Goal: Task Accomplishment & Management: Manage account settings

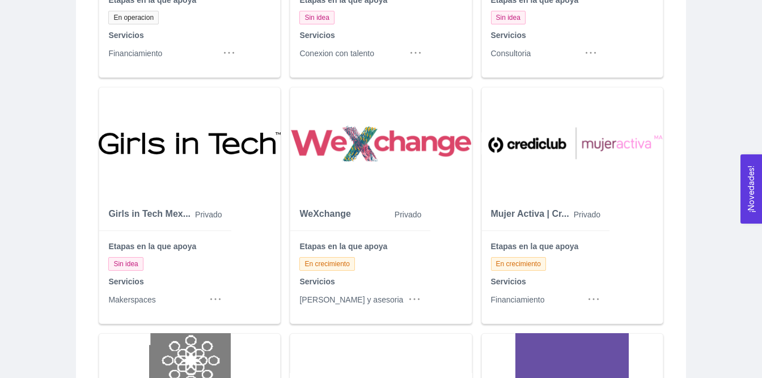
scroll to position [1104, 0]
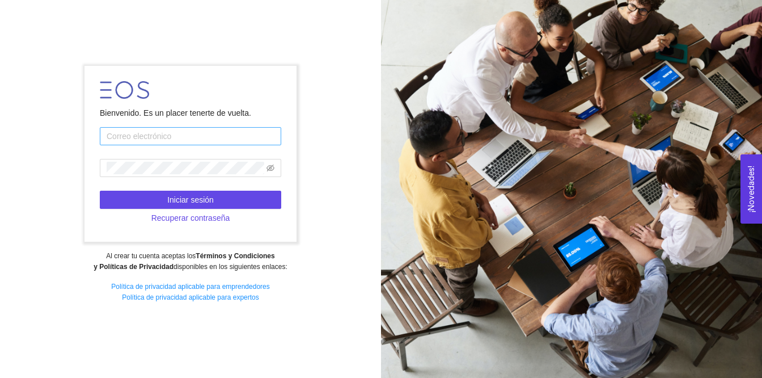
click at [205, 134] on input "text" at bounding box center [191, 136] width 182 height 18
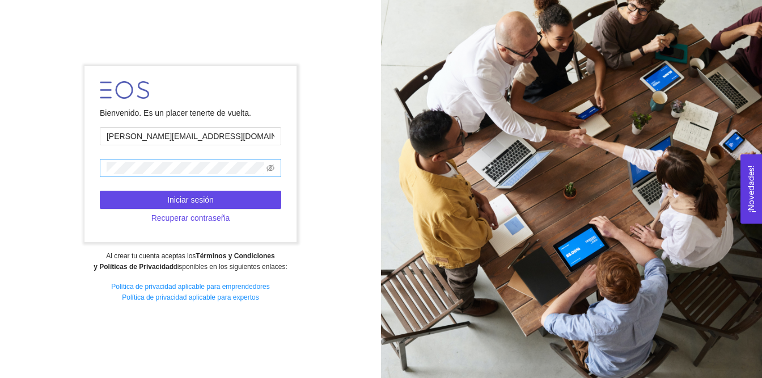
type input "[PERSON_NAME][EMAIL_ADDRESS][DOMAIN_NAME]"
click at [202, 159] on span at bounding box center [191, 168] width 182 height 18
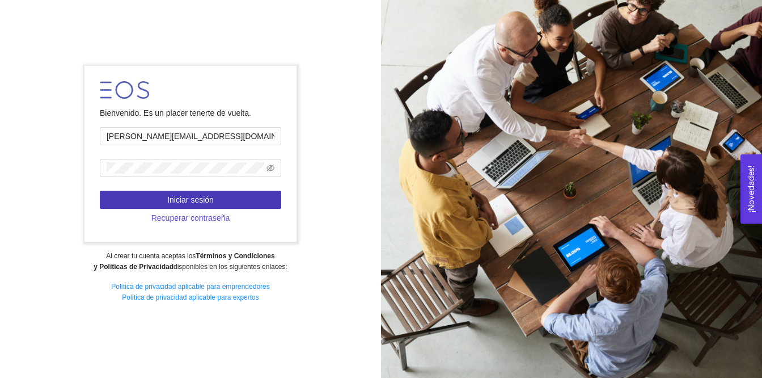
click at [231, 193] on button "Iniciar sesión" at bounding box center [191, 200] width 182 height 18
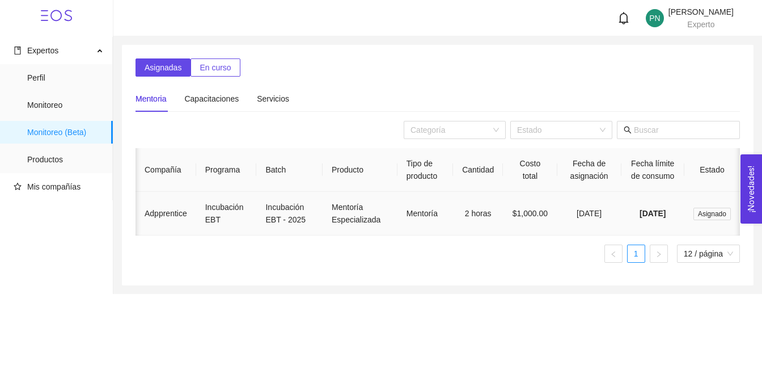
scroll to position [0, 27]
click at [647, 218] on span "[DATE]" at bounding box center [653, 213] width 26 height 9
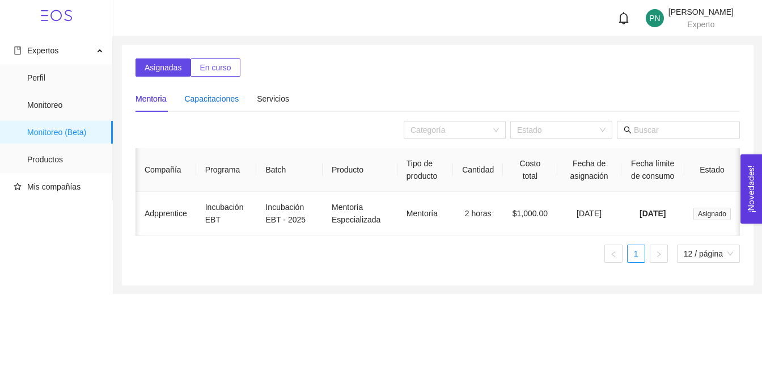
click at [197, 103] on div "Capacitaciones" at bounding box center [211, 98] width 54 height 12
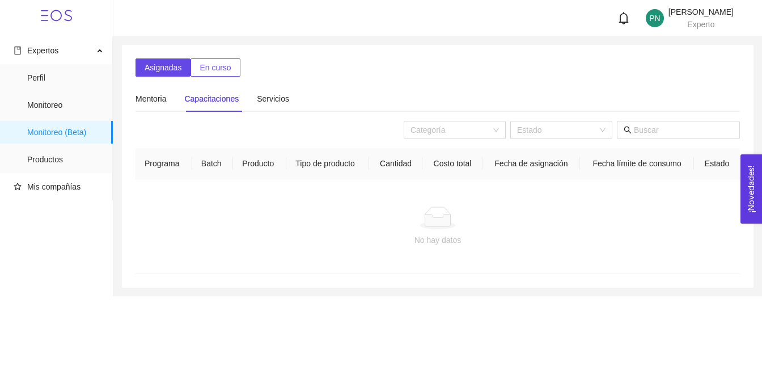
click at [239, 96] on div "Capacitaciones" at bounding box center [211, 98] width 54 height 12
click at [282, 99] on div "Servicios" at bounding box center [273, 98] width 32 height 12
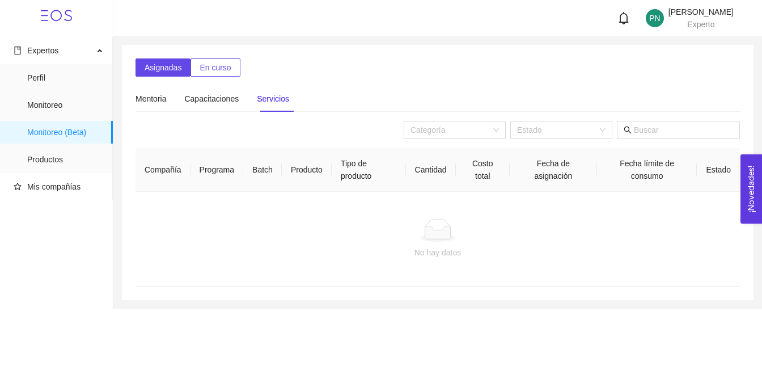
click at [219, 62] on span "En curso" at bounding box center [215, 67] width 31 height 12
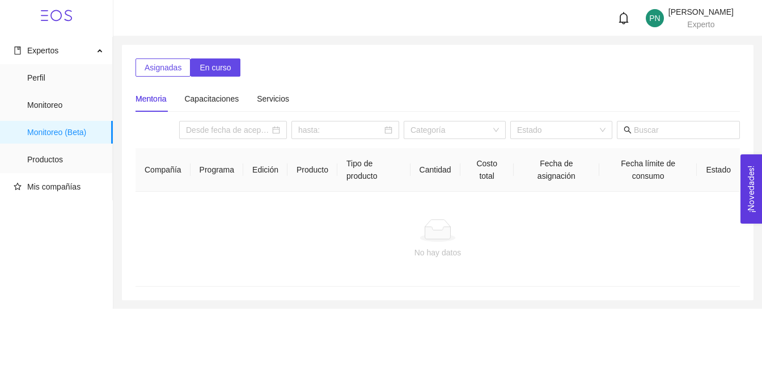
click at [157, 90] on div "Mentoria" at bounding box center [151, 99] width 31 height 26
click at [25, 69] on li "Perfil" at bounding box center [56, 77] width 113 height 23
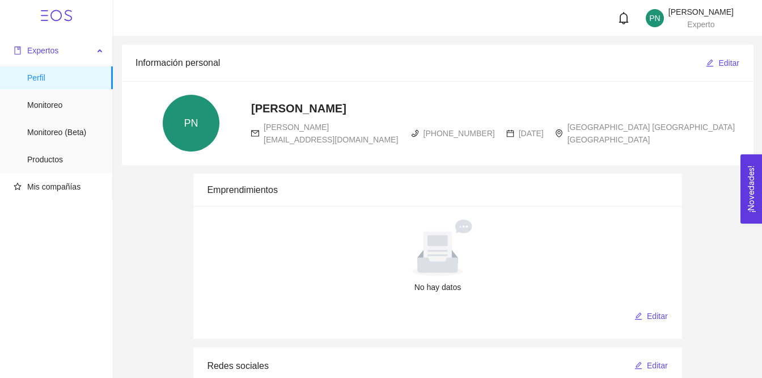
click at [48, 50] on span "Expertos" at bounding box center [42, 50] width 31 height 9
click at [50, 163] on span "Productos" at bounding box center [65, 159] width 77 height 23
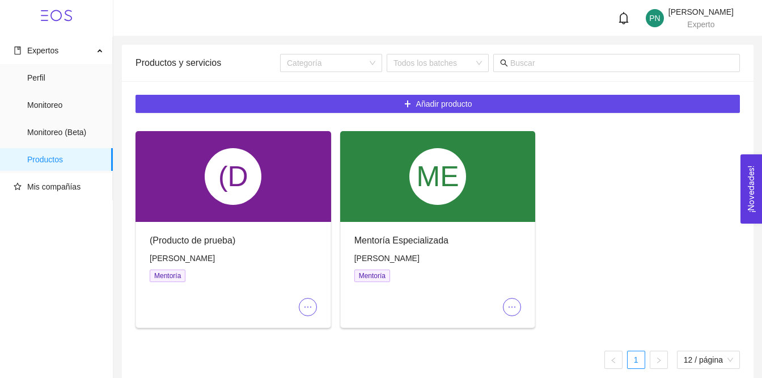
click at [397, 195] on div "ME" at bounding box center [438, 176] width 196 height 91
click at [370, 276] on span "Mentoría" at bounding box center [373, 275] width 36 height 12
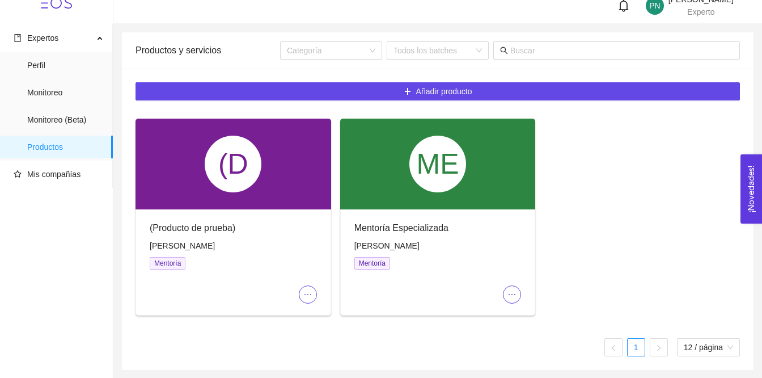
click at [514, 293] on icon "ellipsis" at bounding box center [512, 294] width 9 height 9
click at [615, 185] on div "(D (Producto de prueba) [PERSON_NAME] Mentoría ME Mentoría Especializada [PERSO…" at bounding box center [438, 222] width 614 height 206
click at [68, 63] on span "Perfil" at bounding box center [65, 65] width 77 height 23
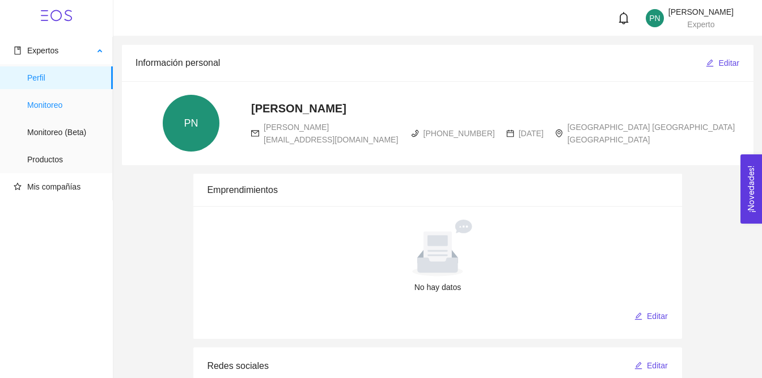
click at [36, 104] on span "Monitoreo" at bounding box center [65, 105] width 77 height 23
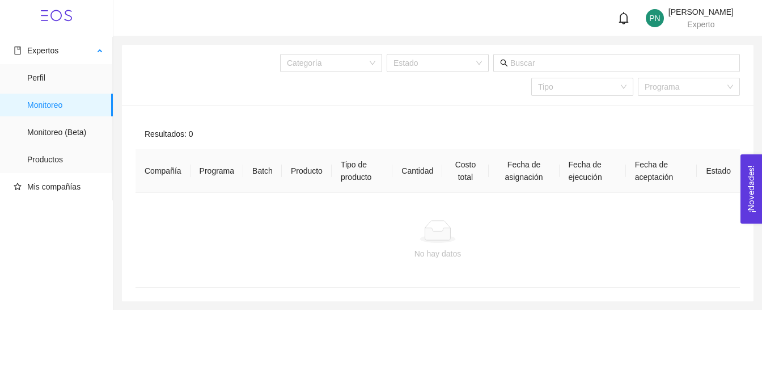
click at [58, 114] on span "Monitoreo" at bounding box center [65, 105] width 77 height 23
click at [59, 141] on span "Monitoreo (Beta)" at bounding box center [65, 132] width 77 height 23
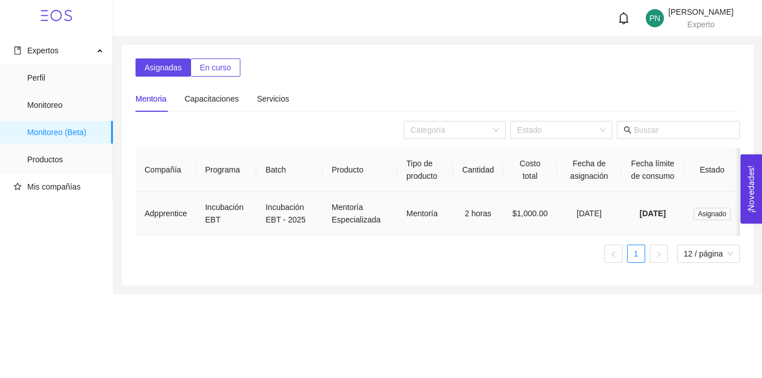
click at [156, 222] on td "Adpprentice" at bounding box center [166, 214] width 61 height 44
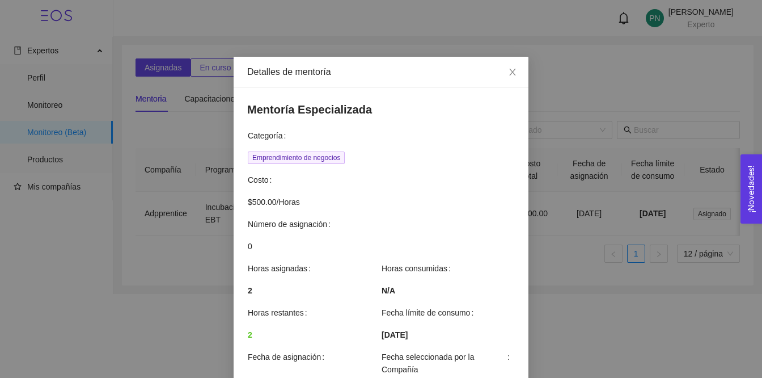
click at [281, 157] on span "Emprendimiento de negocios" at bounding box center [296, 157] width 97 height 12
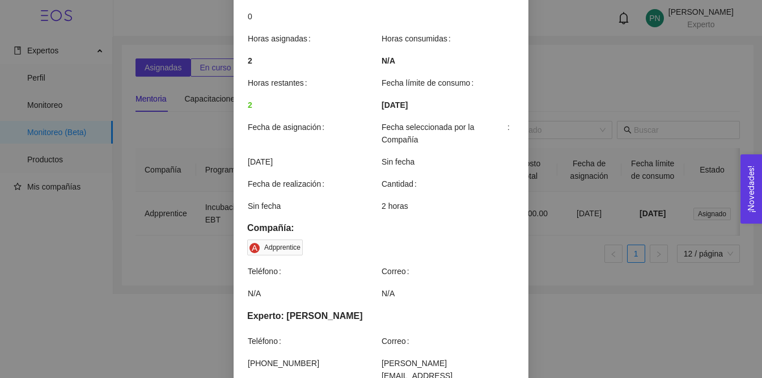
scroll to position [231, 0]
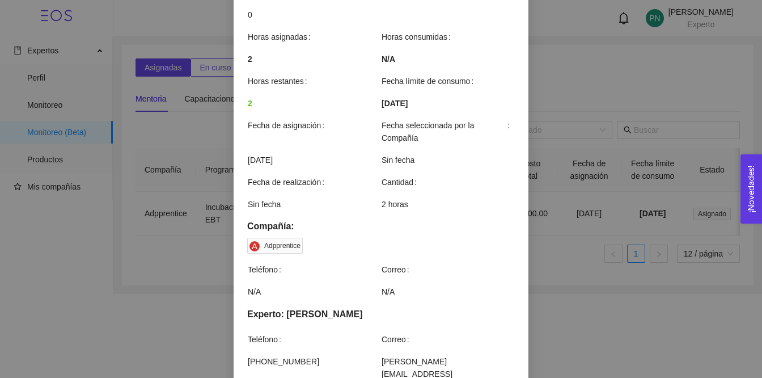
click at [282, 166] on span "[DATE]" at bounding box center [314, 160] width 133 height 12
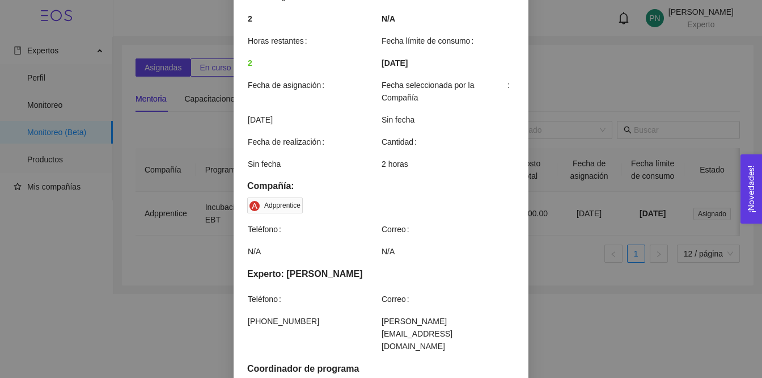
scroll to position [274, 0]
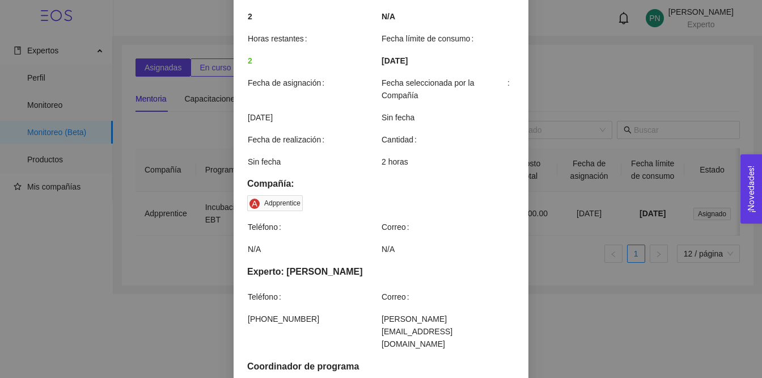
click at [330, 172] on td "Sin fecha" at bounding box center [314, 166] width 134 height 22
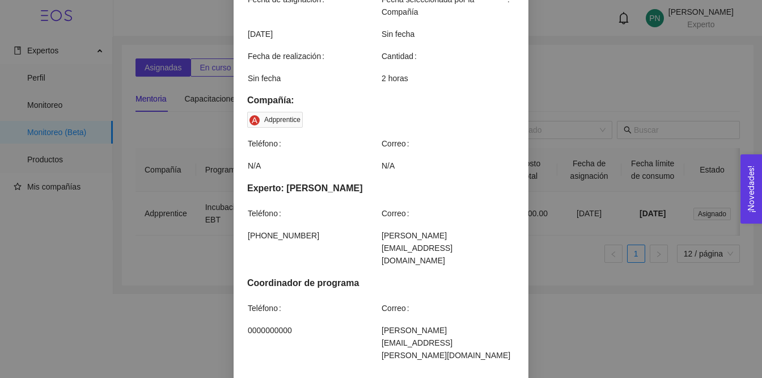
click at [290, 224] on th "Teléfono" at bounding box center [314, 217] width 134 height 22
click at [294, 237] on span "[PHONE_NUMBER]" at bounding box center [314, 235] width 133 height 12
click at [184, 254] on div "Detalles de mentoría Mentoría Especializada Categoría Emprendimiento de negocio…" at bounding box center [381, 189] width 762 height 378
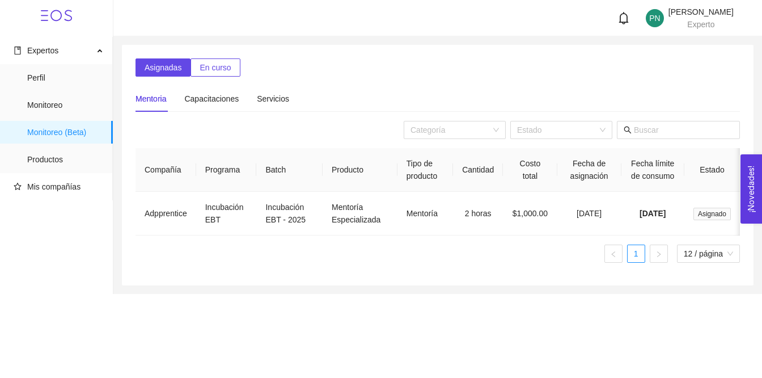
click at [701, 272] on div "Compañía Programa Batch Producto Tipo de producto Cantidad Costo total Fecha de…" at bounding box center [438, 210] width 605 height 124
click at [701, 262] on span "12 / página" at bounding box center [708, 253] width 49 height 17
click at [601, 263] on ul "1 12 / página 10 12 20 10 / página 12 / página 20 / página 50 / página 100 / pá…" at bounding box center [438, 253] width 605 height 18
